Goal: Find specific page/section: Find specific page/section

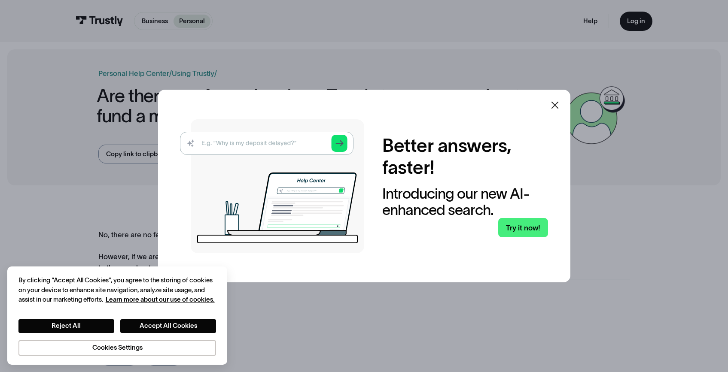
click at [565, 104] on div at bounding box center [554, 105] width 21 height 21
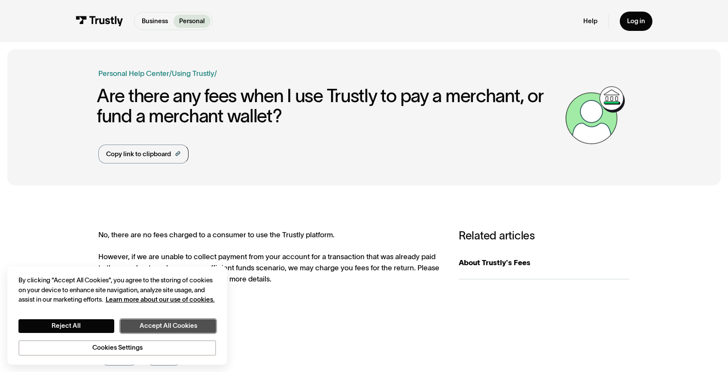
click at [162, 327] on button "Accept All Cookies" at bounding box center [168, 326] width 96 height 14
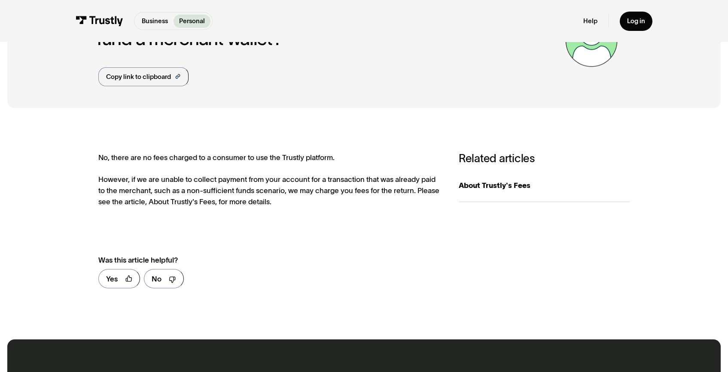
scroll to position [124, 0]
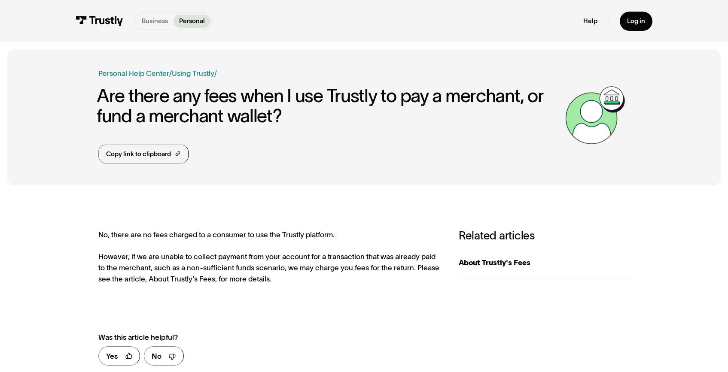
click at [154, 22] on p "Business" at bounding box center [155, 20] width 26 height 9
